Goal: Transaction & Acquisition: Purchase product/service

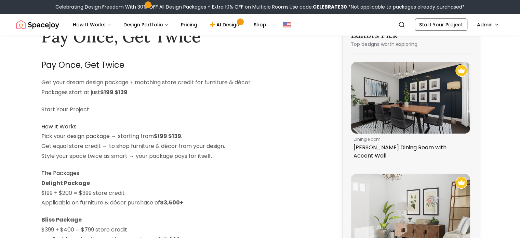
scroll to position [18, 0]
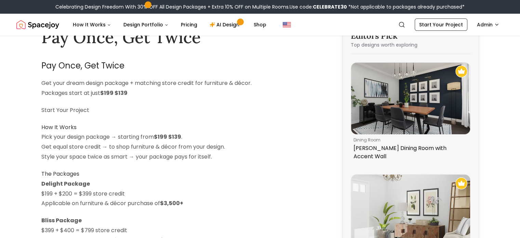
drag, startPoint x: 45, startPoint y: 67, endPoint x: 138, endPoint y: 64, distance: 93.1
click at [138, 64] on h2 "Pay Once, Get Twice" at bounding box center [182, 65] width 283 height 15
copy h2 "Pay Once, Get Twice"
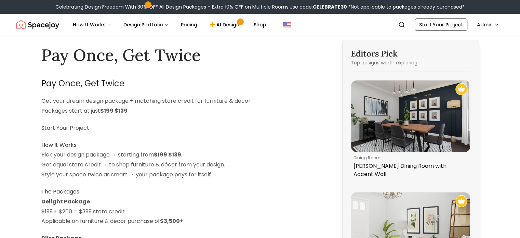
click at [63, 64] on h1 "Pay Once, Get Twice" at bounding box center [182, 55] width 283 height 20
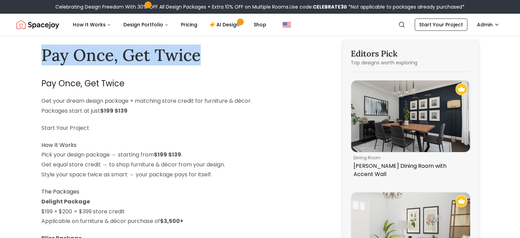
drag, startPoint x: 41, startPoint y: 52, endPoint x: 196, endPoint y: 50, distance: 155.3
click at [196, 50] on h1 "Pay Once, Get Twice" at bounding box center [182, 55] width 283 height 20
copy h1 "Pay Once, Get Twice"
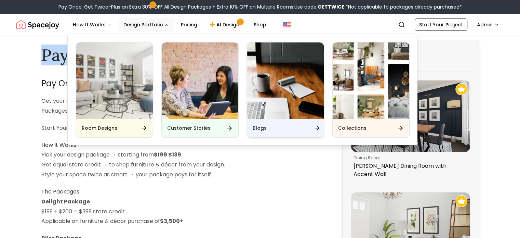
click at [310, 124] on div "Blogs" at bounding box center [285, 128] width 77 height 18
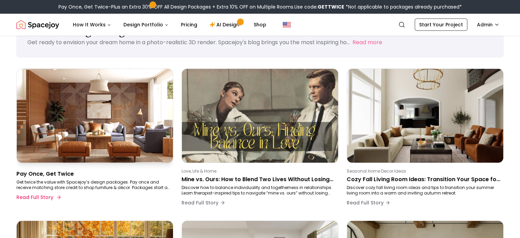
scroll to position [32, 0]
click at [53, 193] on button "Read Full Story" at bounding box center [38, 198] width 44 height 14
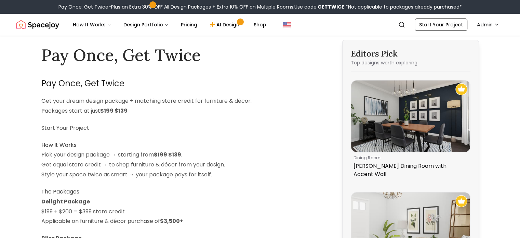
click at [44, 23] on img "Spacejoy" at bounding box center [37, 25] width 43 height 14
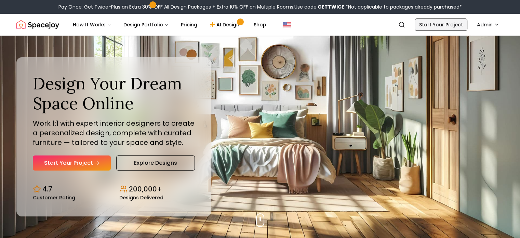
click at [446, 25] on link "Start Your Project" at bounding box center [441, 24] width 53 height 12
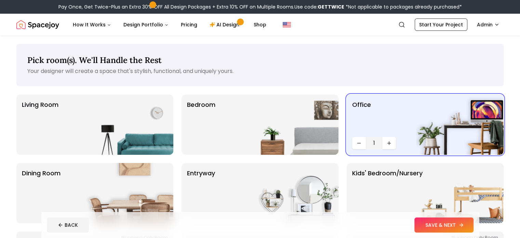
click at [462, 224] on button "SAVE & NEXT" at bounding box center [444, 224] width 59 height 15
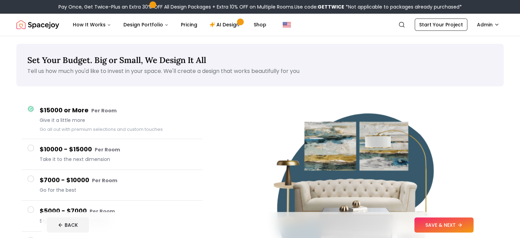
click at [462, 224] on button "SAVE & NEXT" at bounding box center [444, 224] width 59 height 15
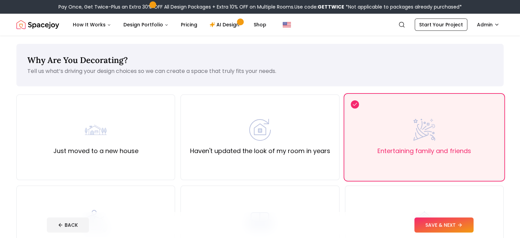
click at [462, 224] on button "SAVE & NEXT" at bounding box center [444, 224] width 59 height 15
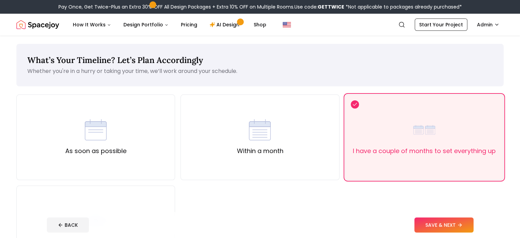
click at [462, 224] on button "SAVE & NEXT" at bounding box center [444, 224] width 59 height 15
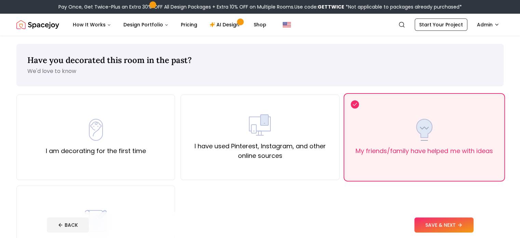
click at [462, 224] on button "SAVE & NEXT" at bounding box center [444, 224] width 59 height 15
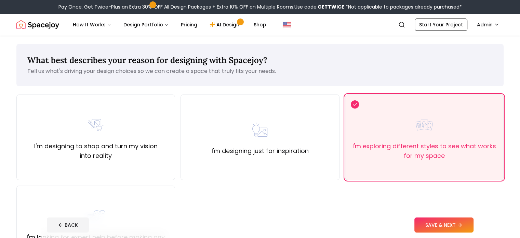
click at [462, 224] on button "SAVE & NEXT" at bounding box center [444, 224] width 59 height 15
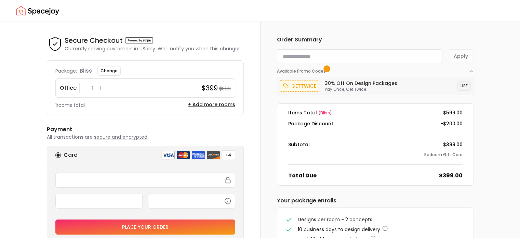
click at [462, 87] on button "USE" at bounding box center [464, 86] width 13 height 10
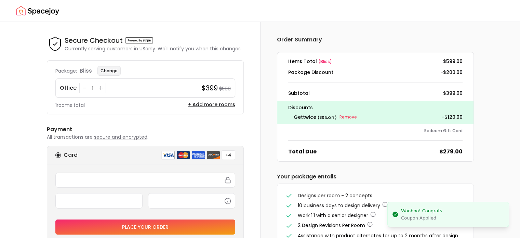
click at [112, 71] on button "Change" at bounding box center [108, 71] width 23 height 10
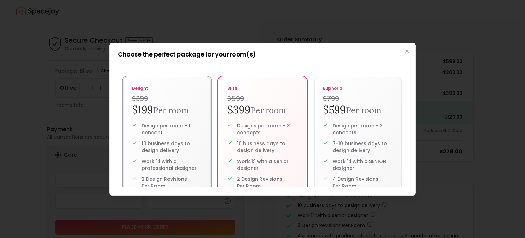
click at [170, 110] on small "Per room" at bounding box center [171, 110] width 36 height 11
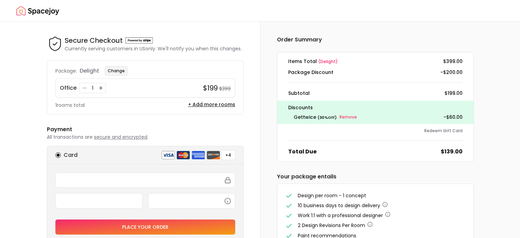
click at [117, 69] on button "Change" at bounding box center [116, 71] width 23 height 10
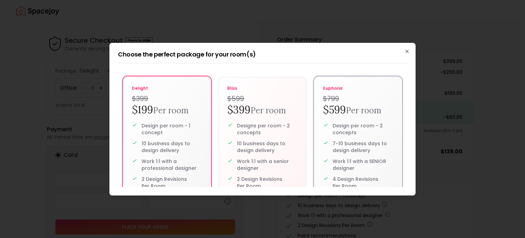
click at [348, 118] on label "euphoria $799 $599 Per room Design per room - 2 concepts 7-10 business days to …" at bounding box center [358, 165] width 87 height 177
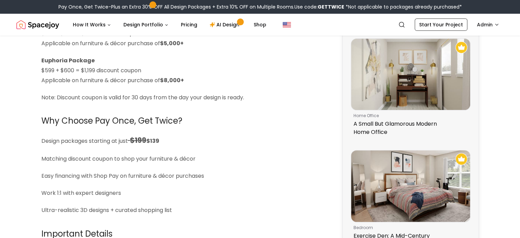
scroll to position [241, 0]
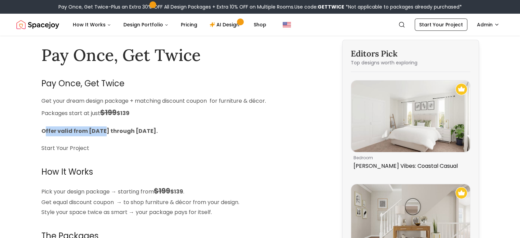
drag, startPoint x: 44, startPoint y: 130, endPoint x: 105, endPoint y: 130, distance: 60.9
click at [105, 130] on strong "Offer valid from [DATE] through [DATE]." at bounding box center [99, 131] width 116 height 8
click at [158, 131] on strong "Offer valid from [DATE] through [DATE]." at bounding box center [99, 131] width 116 height 8
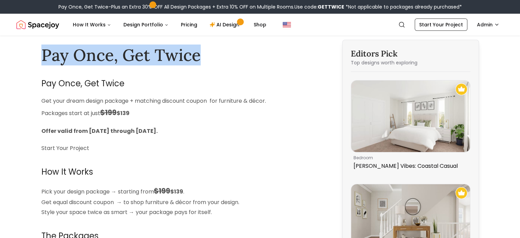
drag, startPoint x: 44, startPoint y: 54, endPoint x: 214, endPoint y: 55, distance: 170.0
click at [214, 55] on h1 "Pay Once, Get Twice" at bounding box center [182, 55] width 283 height 20
copy h1 "Pay Once, Get Twice"
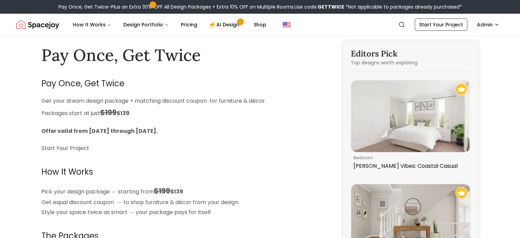
click at [171, 102] on p "Get your dream design package + matching discount coupon for furniture & décor.…" at bounding box center [182, 107] width 283 height 23
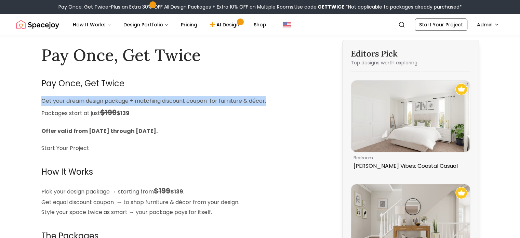
drag, startPoint x: 42, startPoint y: 99, endPoint x: 296, endPoint y: 104, distance: 253.2
click at [296, 104] on p "Get your dream design package + matching discount coupon for furniture & décor.…" at bounding box center [182, 107] width 283 height 23
copy p "Get your dream design package + matching discount coupon for furniture & décor."
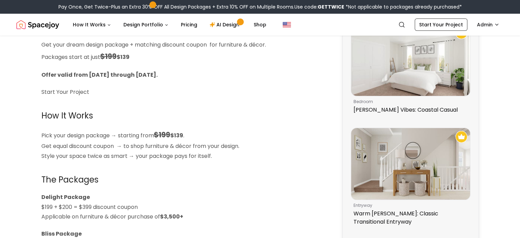
scroll to position [40, 0]
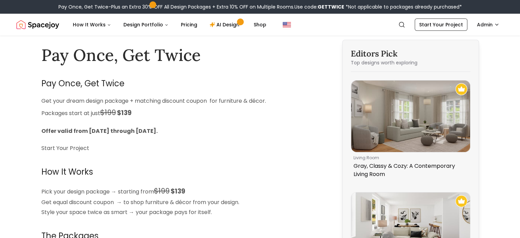
click at [32, 23] on img "Spacejoy" at bounding box center [37, 25] width 43 height 14
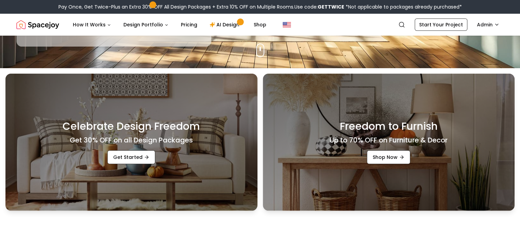
scroll to position [180, 0]
